Goal: Information Seeking & Learning: Understand process/instructions

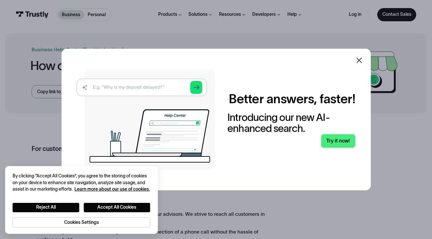
click at [362, 62] on icon at bounding box center [360, 60] width 8 height 8
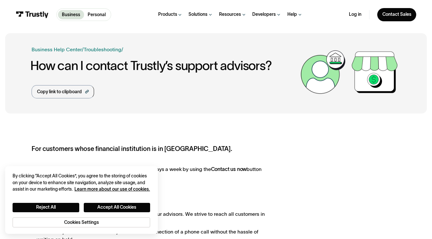
scroll to position [220, 0]
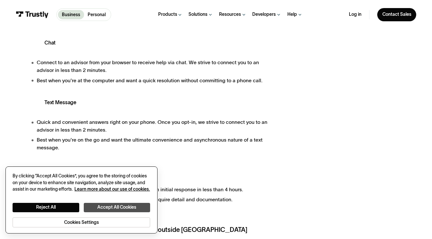
click at [107, 206] on button "Accept All Cookies" at bounding box center [117, 208] width 66 height 10
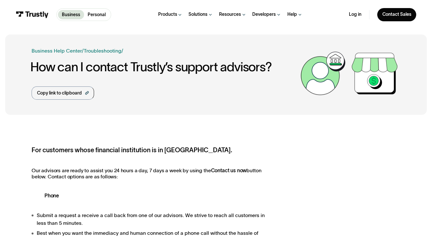
scroll to position [220, 0]
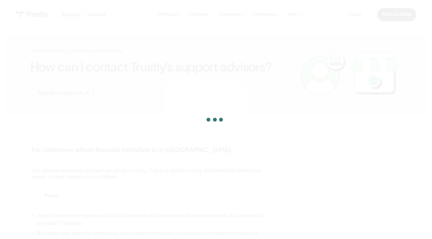
scroll to position [220, 0]
